Goal: Transaction & Acquisition: Purchase product/service

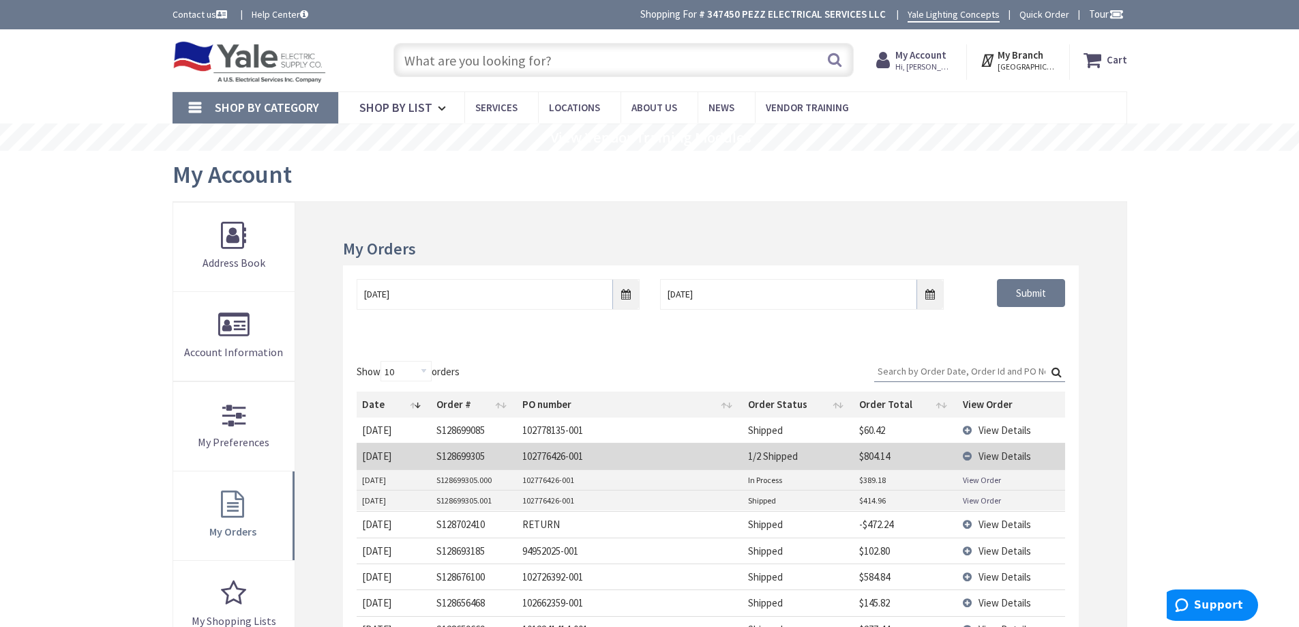
click at [639, 72] on input "text" at bounding box center [623, 60] width 460 height 34
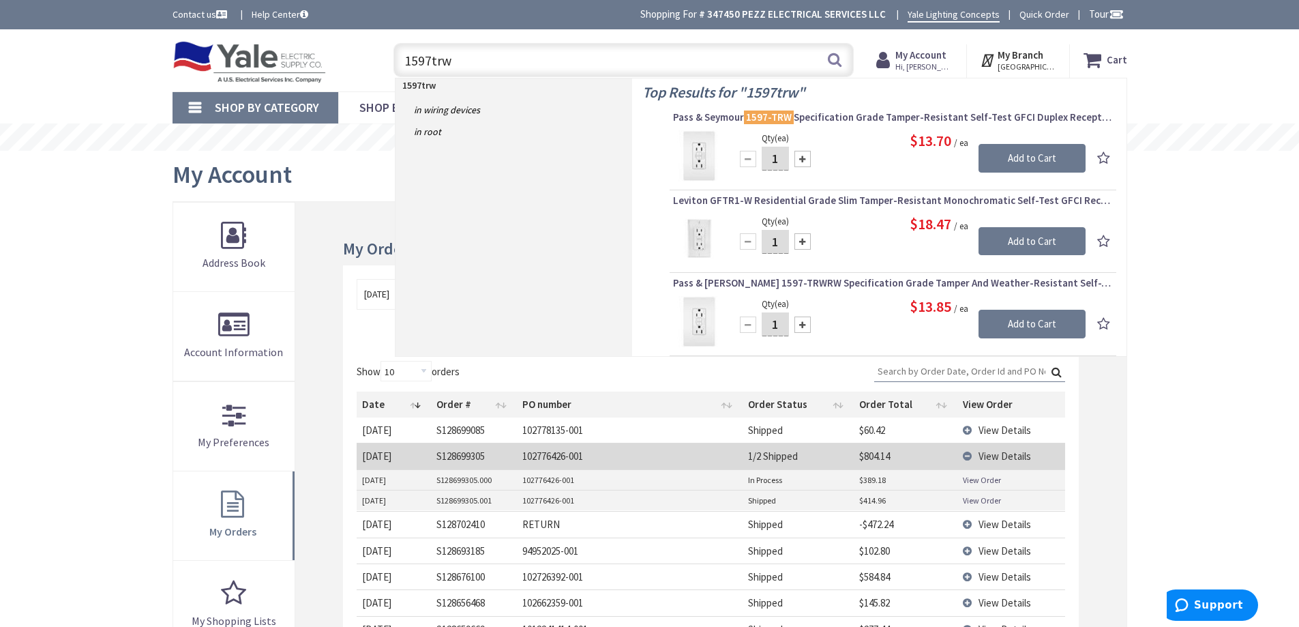
type input "1597trw"
drag, startPoint x: 784, startPoint y: 158, endPoint x: 750, endPoint y: 158, distance: 34.1
click at [752, 158] on div "1" at bounding box center [775, 158] width 82 height 27
type input "8"
type input "10"
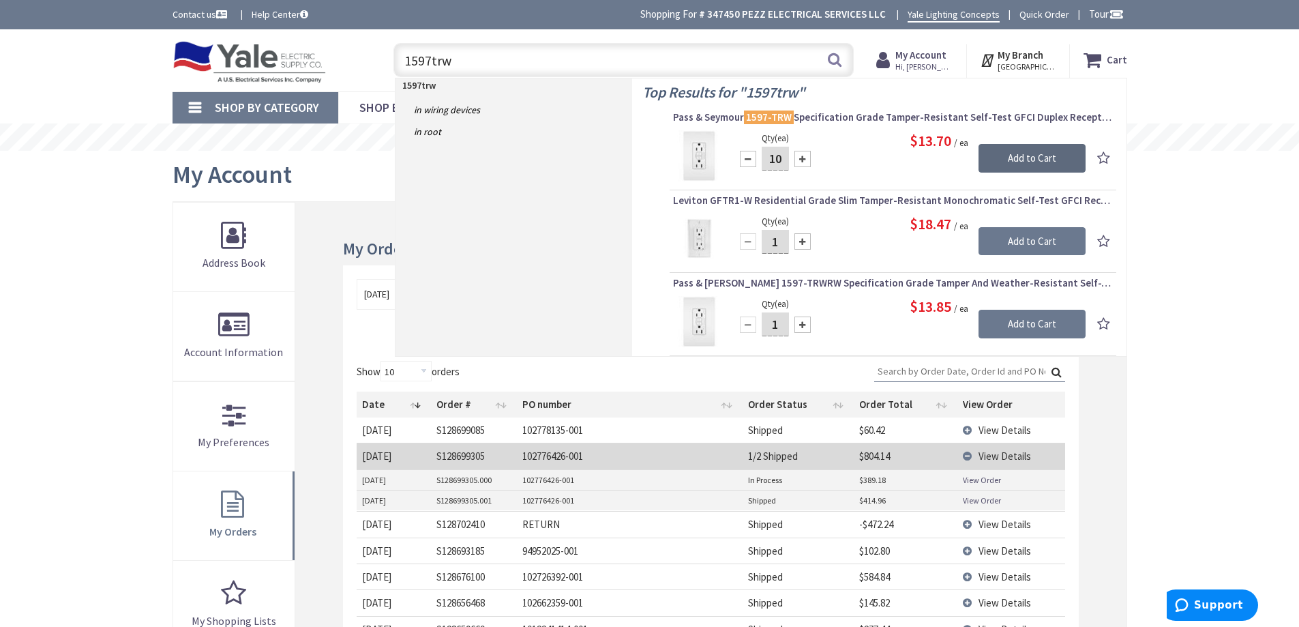
click at [992, 151] on input "Add to Cart" at bounding box center [1031, 158] width 107 height 29
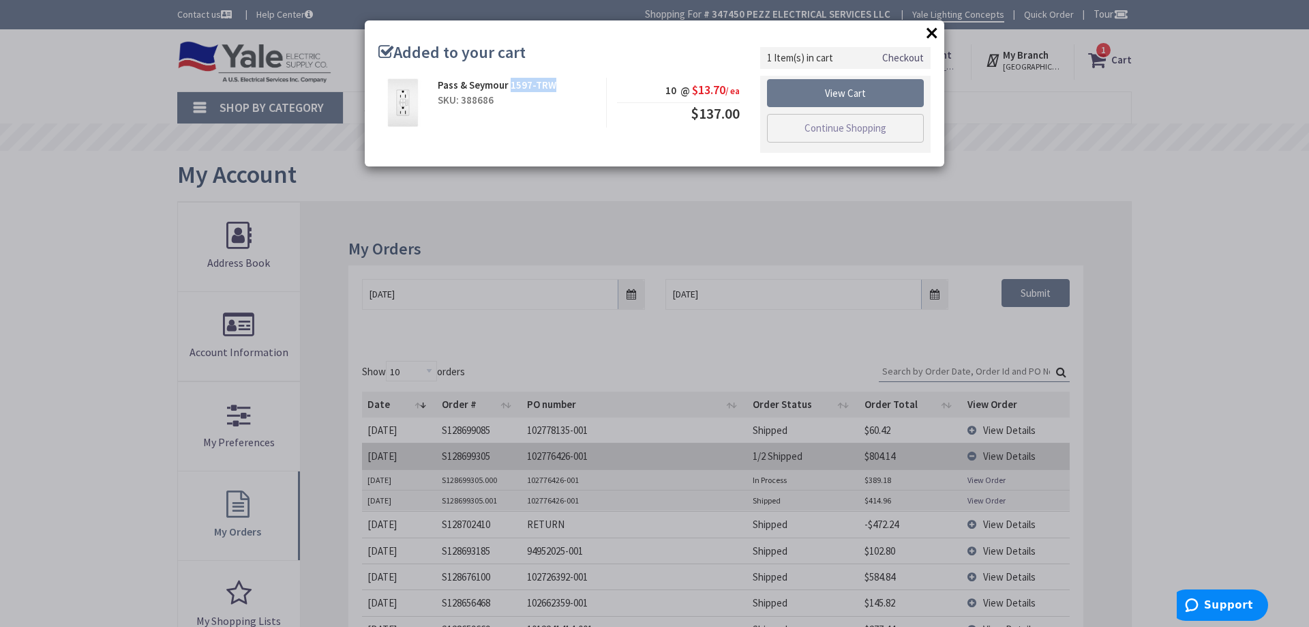
click at [509, 89] on div "Pass & Seymour 1597-TRW" at bounding box center [517, 85] width 158 height 14
copy strong "1597-TRW"
click at [828, 133] on link "Continue Shopping" at bounding box center [845, 128] width 157 height 29
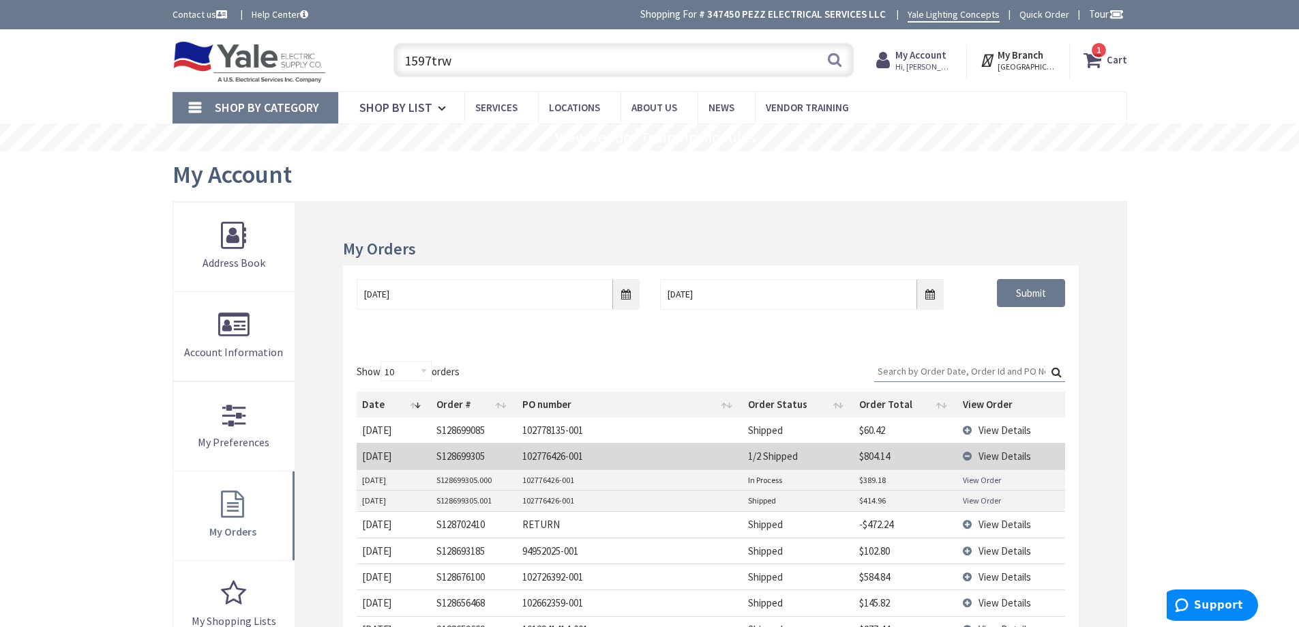
click at [621, 67] on input "1597trw" at bounding box center [623, 60] width 460 height 34
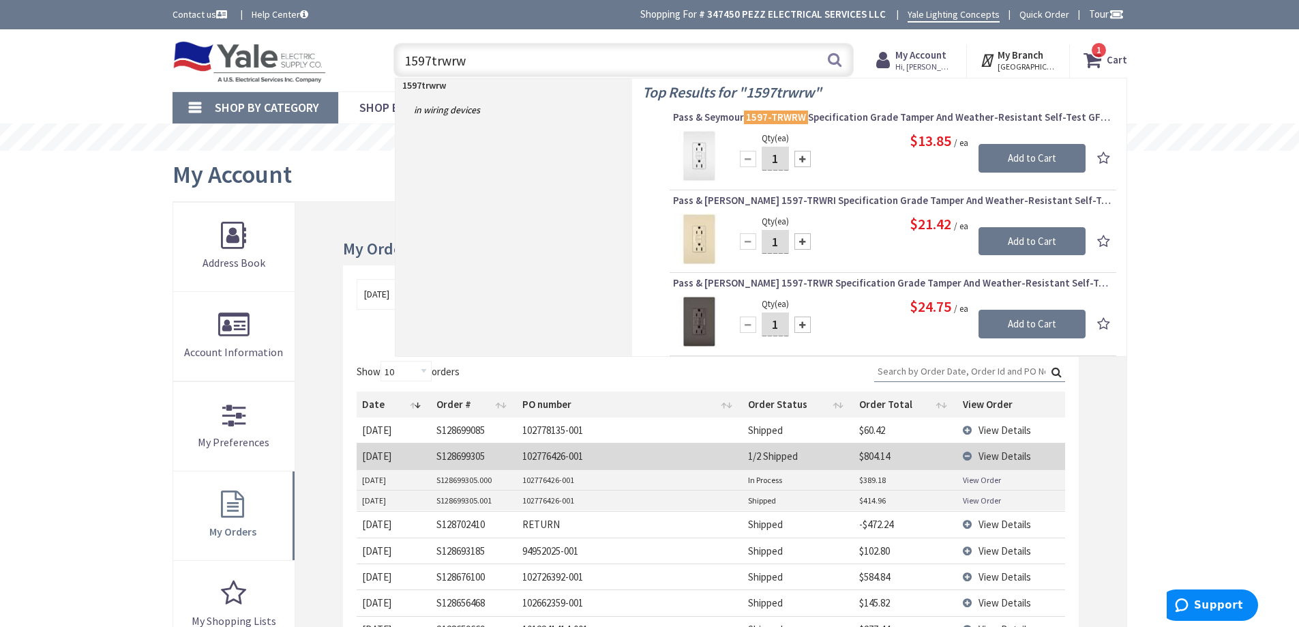
type input "1597trwrw"
drag, startPoint x: 778, startPoint y: 158, endPoint x: 766, endPoint y: 164, distance: 13.7
click at [766, 164] on input "1" at bounding box center [775, 159] width 27 height 24
type input "6"
click at [1059, 149] on input "Add to Cart" at bounding box center [1031, 158] width 107 height 29
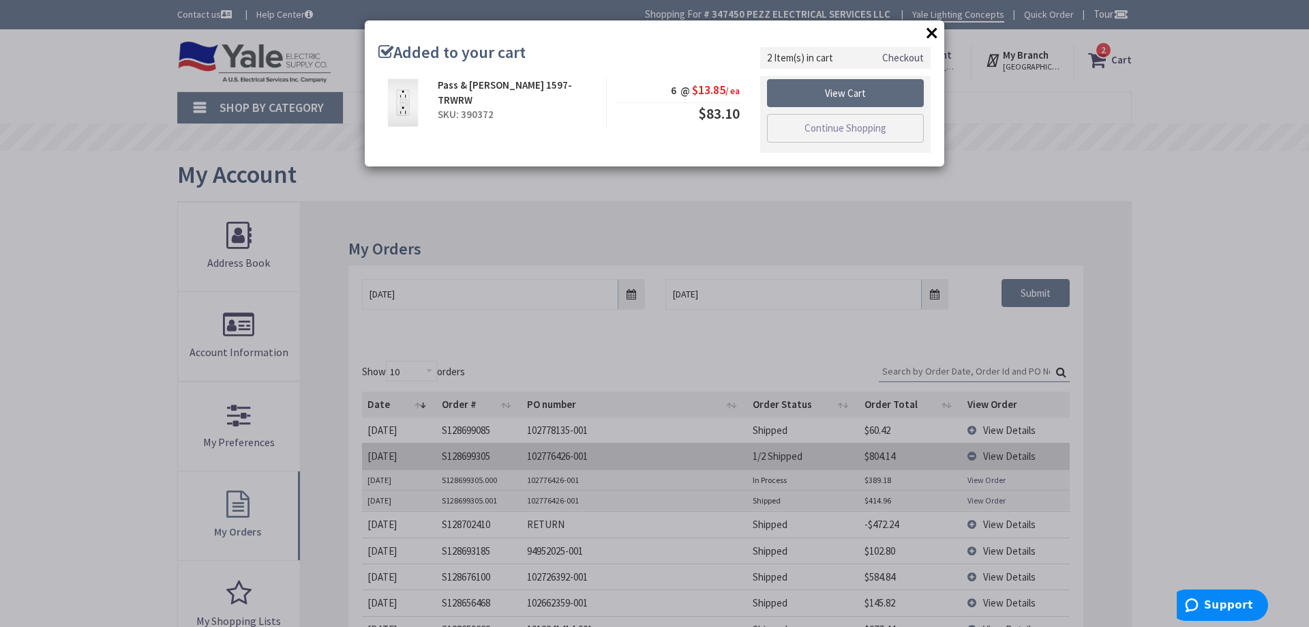
click at [901, 100] on link "View Cart" at bounding box center [845, 93] width 157 height 29
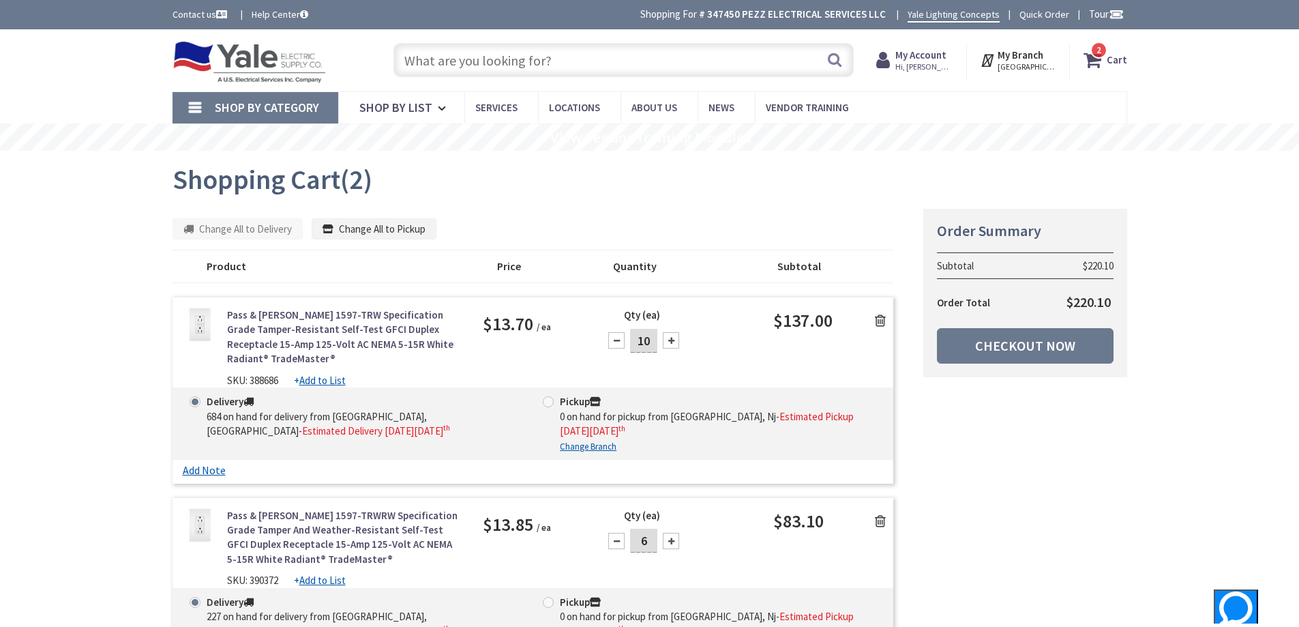
click at [496, 318] on span "$13.70" at bounding box center [508, 323] width 50 height 29
copy span "13.70"
click at [499, 524] on span "$13.85" at bounding box center [508, 523] width 50 height 29
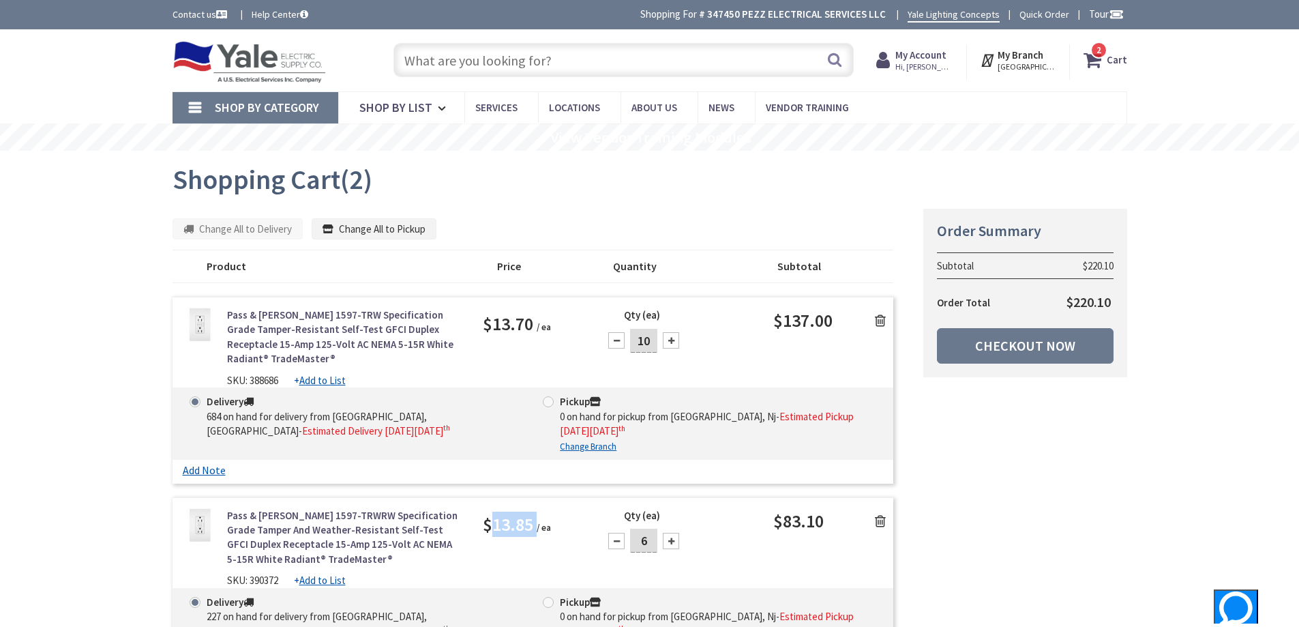
copy span "13.85"
click at [977, 347] on link "Checkout Now" at bounding box center [1025, 345] width 177 height 35
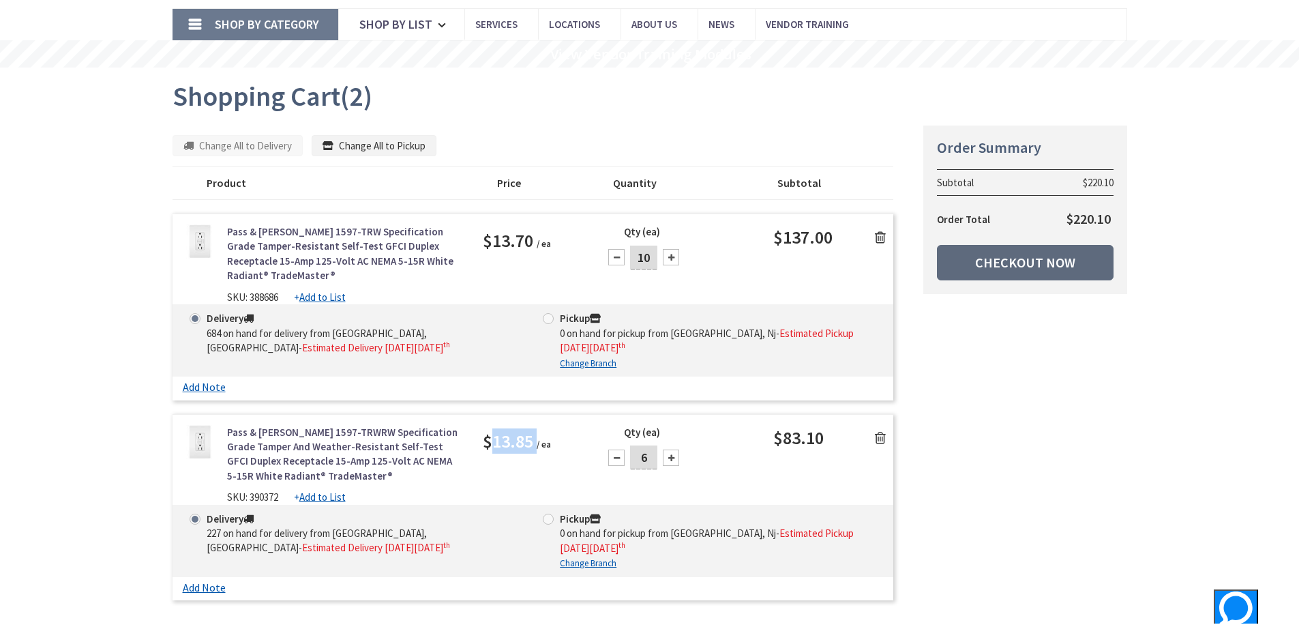
scroll to position [205, 0]
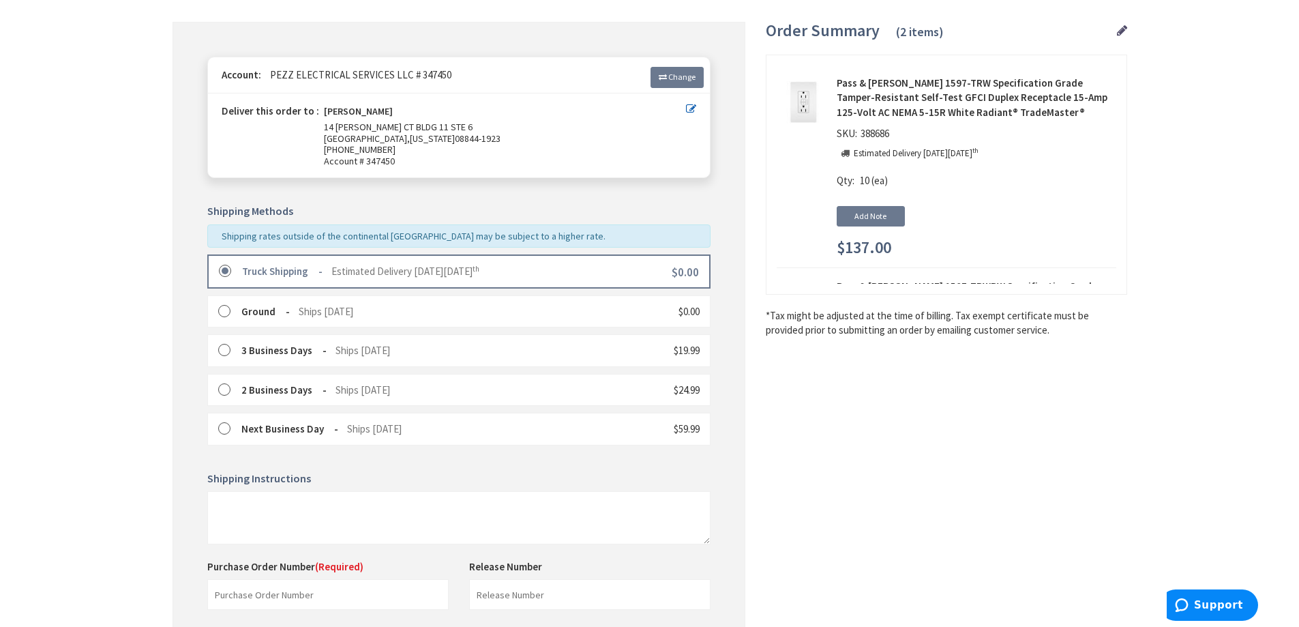
scroll to position [341, 0]
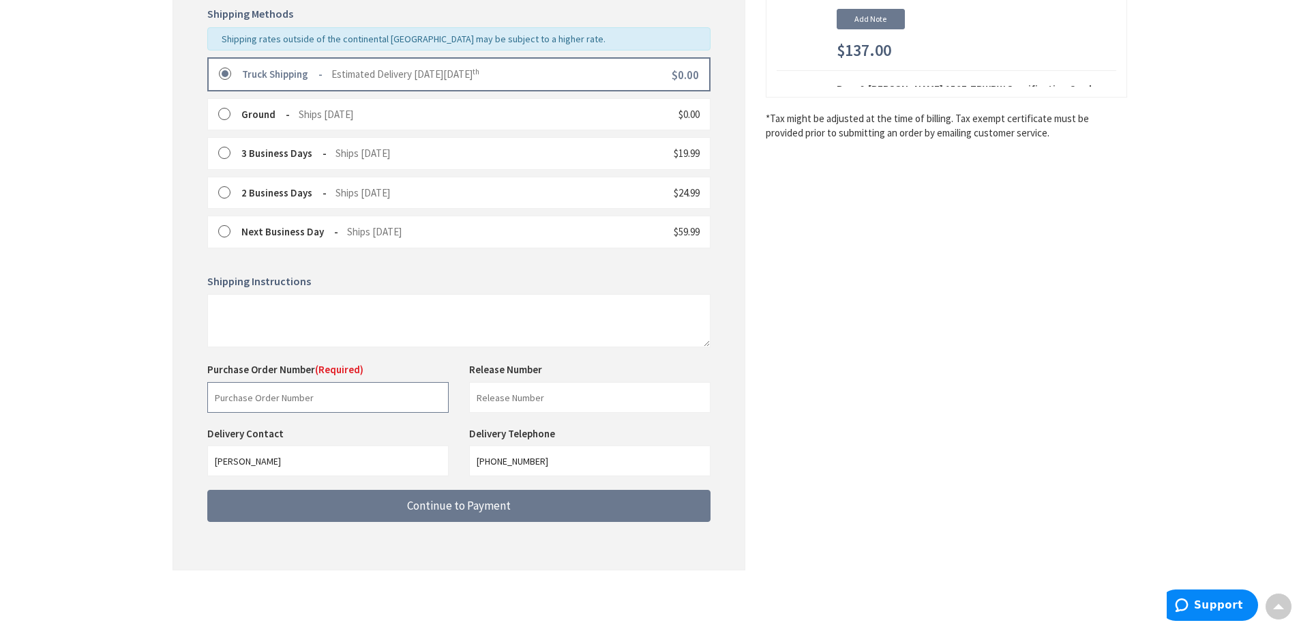
click at [371, 405] on input "text" at bounding box center [327, 397] width 241 height 31
paste input "102788423"
type input "102788423"
click at [522, 400] on input "text" at bounding box center [589, 397] width 241 height 31
type input "Stock"
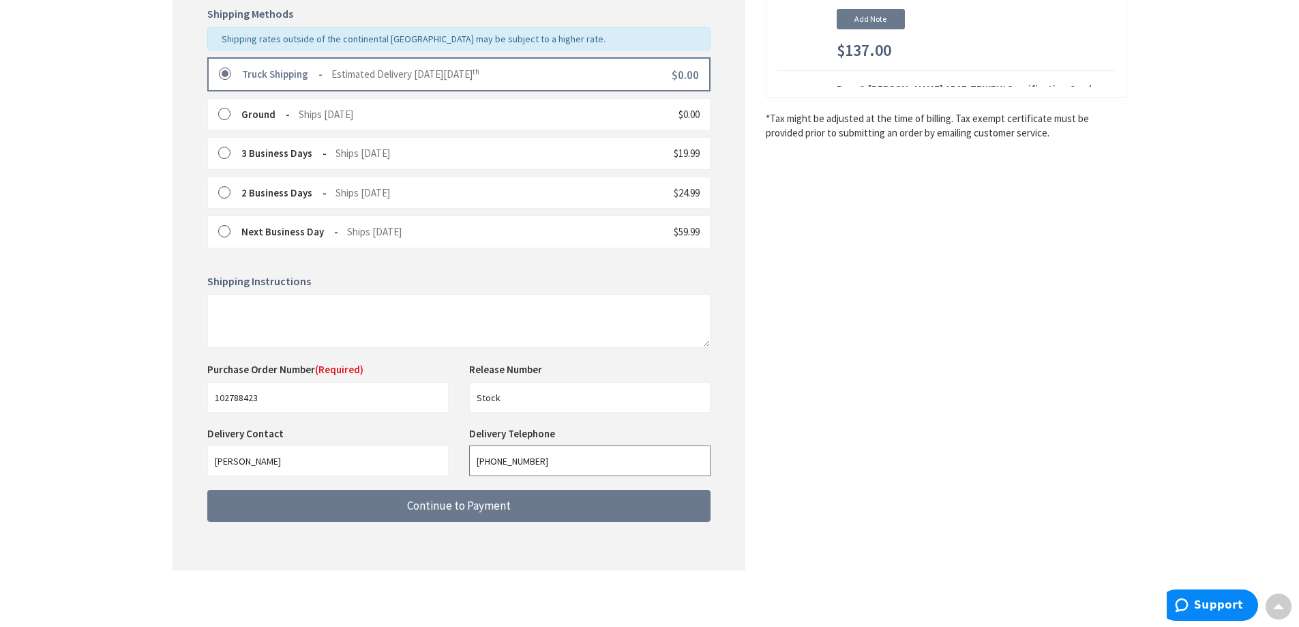
drag, startPoint x: 567, startPoint y: 464, endPoint x: 387, endPoint y: 465, distance: 180.0
click at [393, 464] on div "Delivery Contact [PERSON_NAME] Delivery Telephone [PHONE_NUMBER]" at bounding box center [459, 457] width 524 height 63
type input "6092551650"
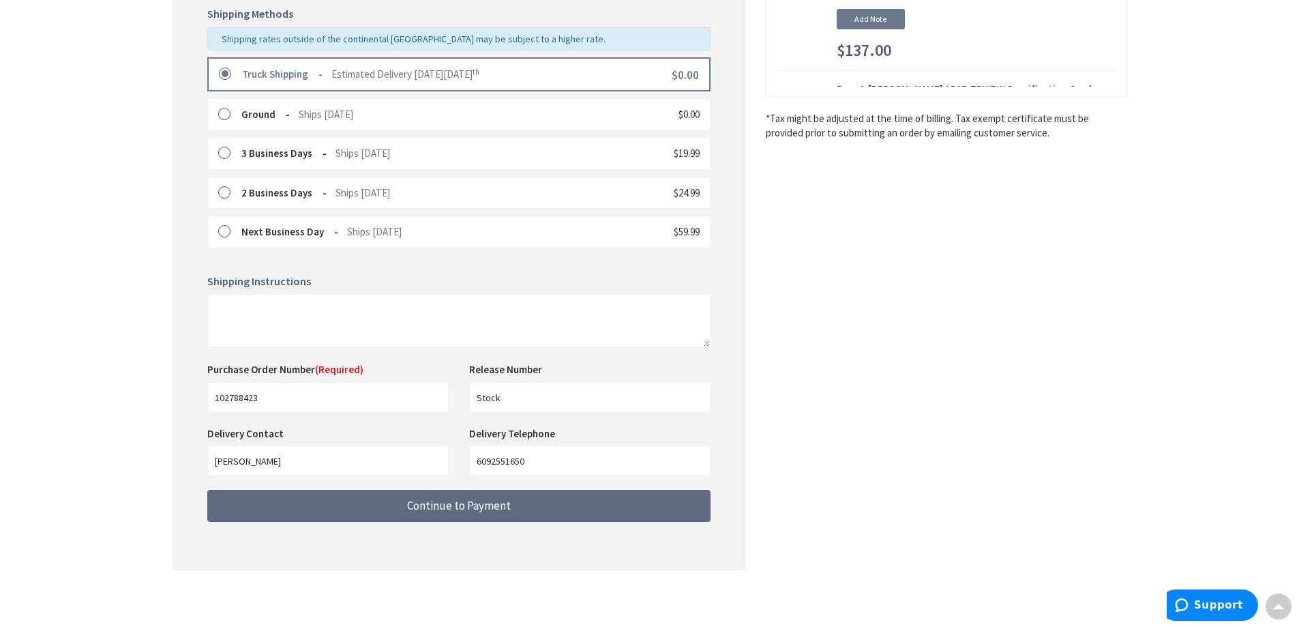
click at [551, 515] on button "Continue to Payment" at bounding box center [458, 506] width 503 height 32
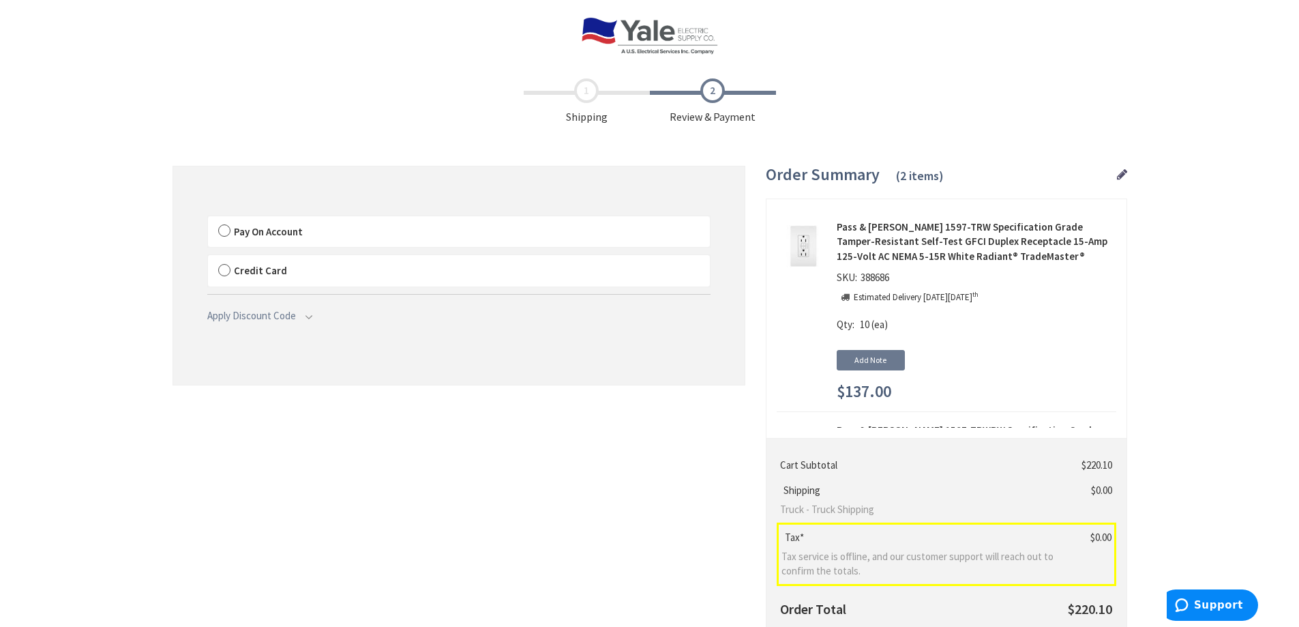
click at [224, 233] on label "Pay On Account" at bounding box center [459, 231] width 502 height 31
click at [222, 232] on label "Pay On Account" at bounding box center [459, 231] width 502 height 31
click at [208, 219] on input "Pay On Account" at bounding box center [208, 219] width 0 height 0
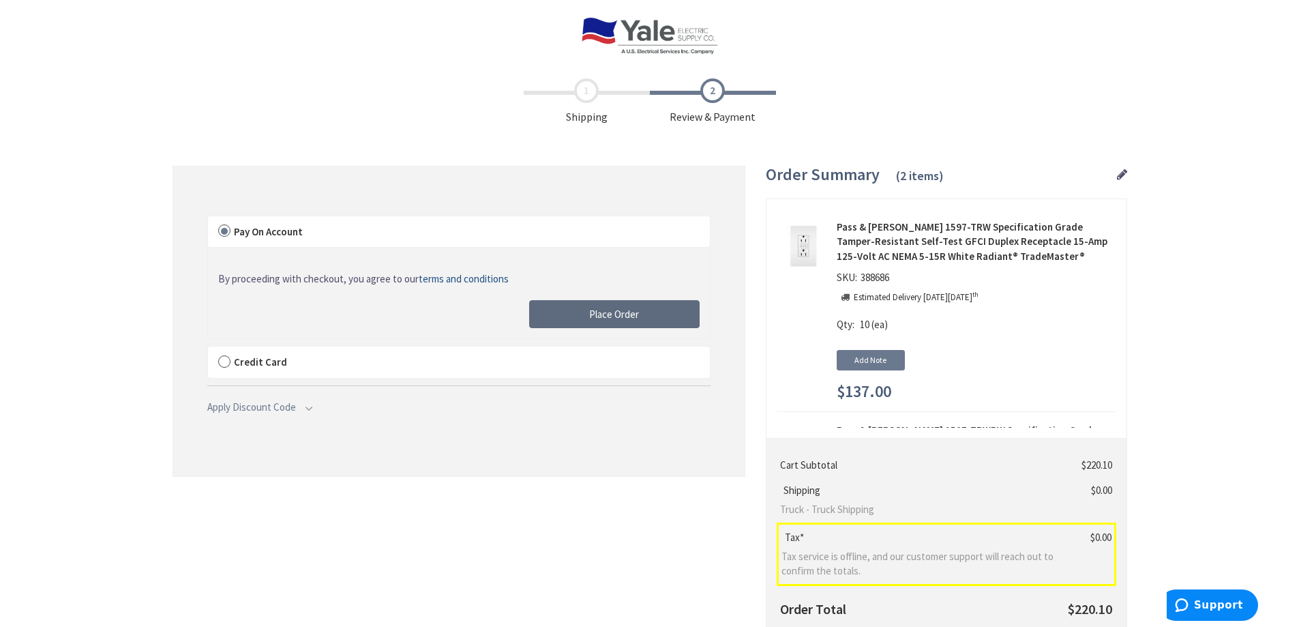
click at [645, 320] on button "Place Order" at bounding box center [614, 314] width 170 height 29
